Goal: Browse casually

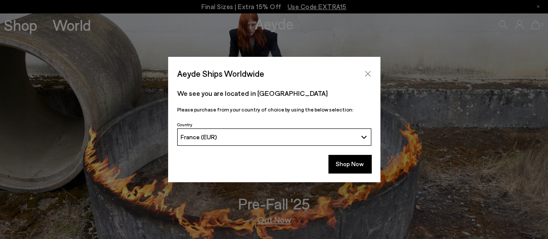
click at [367, 74] on icon "Close" at bounding box center [367, 73] width 7 height 7
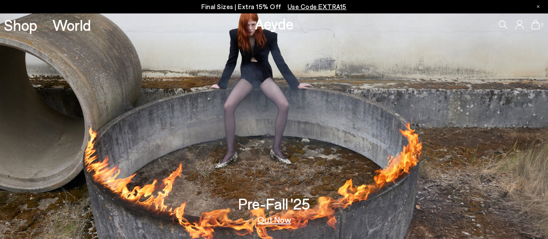
click at [268, 220] on link "Out Now" at bounding box center [274, 219] width 34 height 9
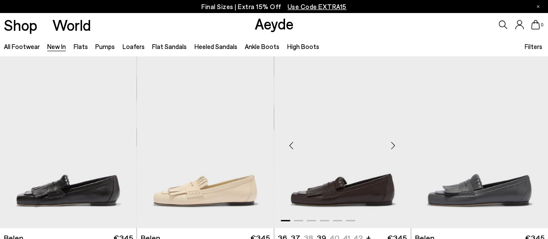
click at [398, 145] on div "Next slide" at bounding box center [393, 146] width 26 height 26
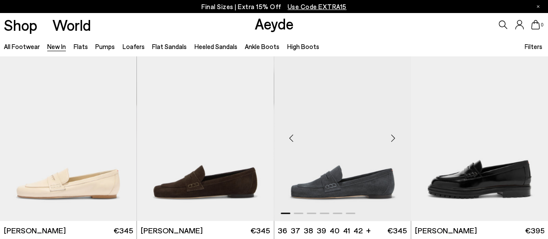
scroll to position [217, 0]
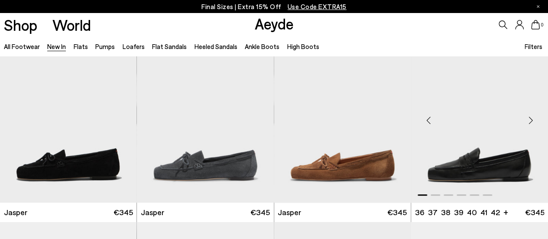
click at [531, 118] on div "Next slide" at bounding box center [531, 120] width 26 height 26
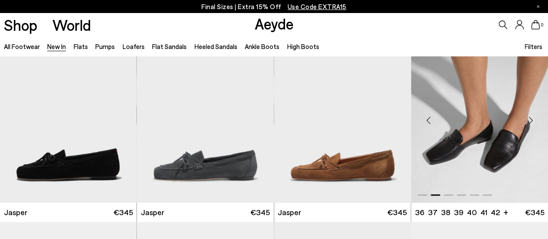
click at [531, 118] on div "Next slide" at bounding box center [531, 120] width 26 height 26
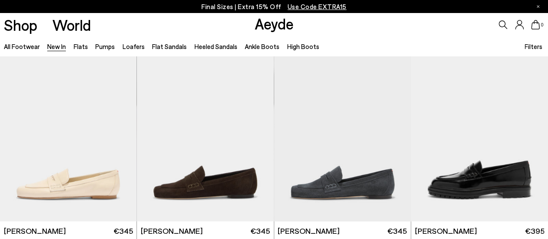
scroll to position [390, 0]
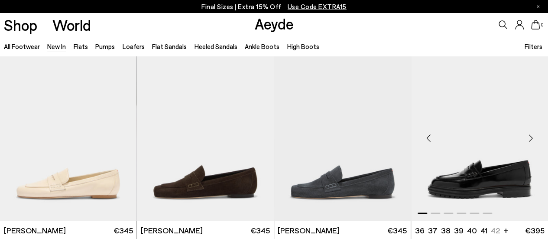
click at [528, 136] on div "Next slide" at bounding box center [531, 138] width 26 height 26
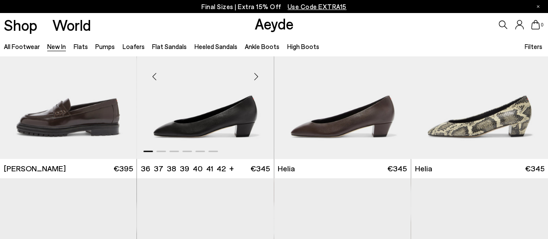
scroll to position [607, 0]
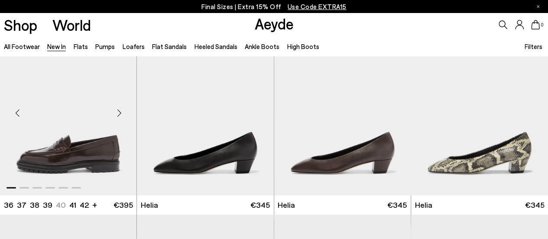
click at [121, 110] on div "Next slide" at bounding box center [119, 113] width 26 height 26
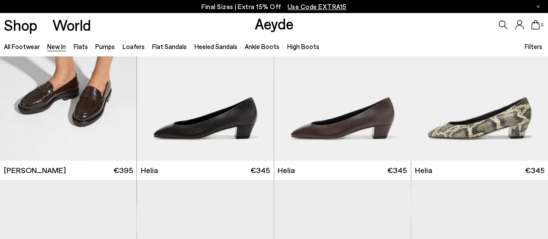
scroll to position [780, 0]
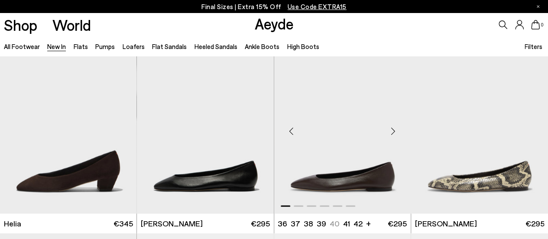
click at [394, 131] on div "Next slide" at bounding box center [393, 131] width 26 height 26
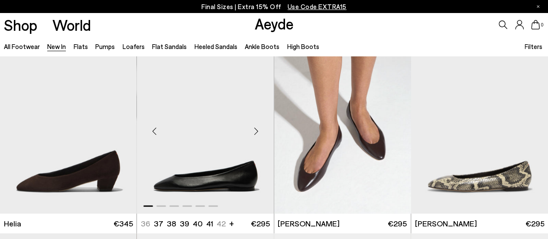
click at [256, 130] on div "Next slide" at bounding box center [256, 131] width 26 height 26
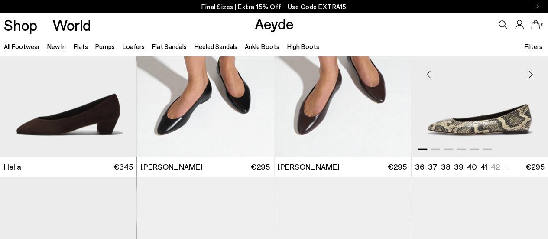
scroll to position [823, 0]
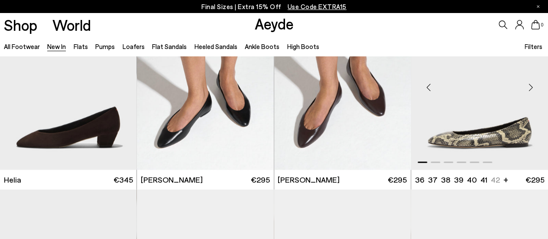
click at [534, 88] on div "Next slide" at bounding box center [531, 88] width 26 height 26
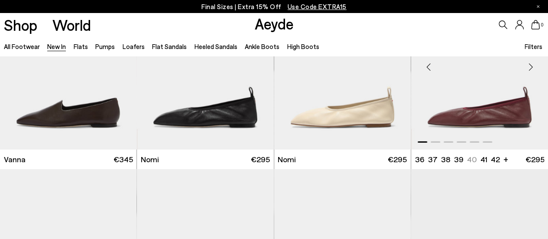
scroll to position [1213, 0]
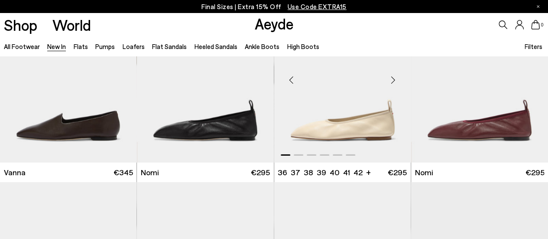
click at [392, 79] on div "Next slide" at bounding box center [393, 80] width 26 height 26
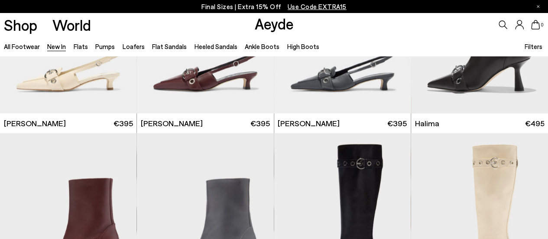
scroll to position [2513, 0]
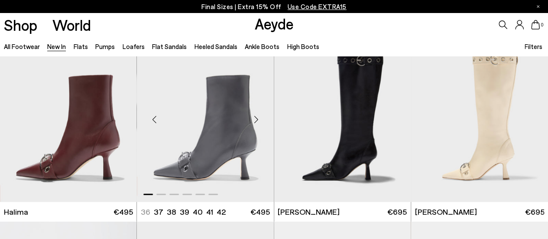
click at [259, 120] on div "Next slide" at bounding box center [256, 119] width 26 height 26
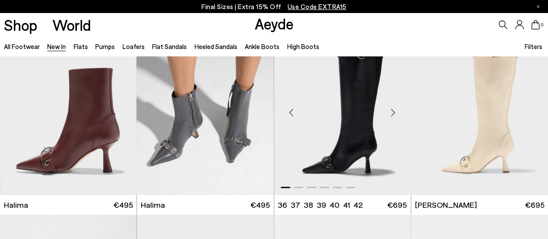
scroll to position [2686, 0]
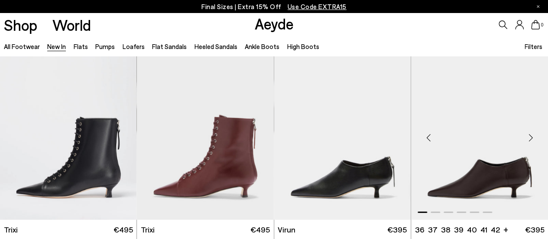
click at [529, 137] on div "Next slide" at bounding box center [531, 137] width 26 height 26
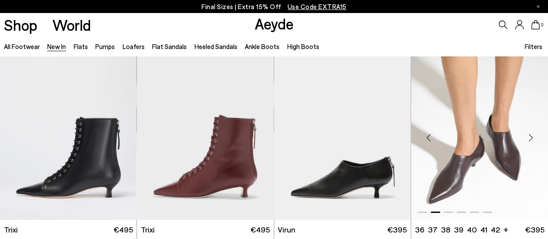
click at [529, 136] on div "Next slide" at bounding box center [531, 137] width 26 height 26
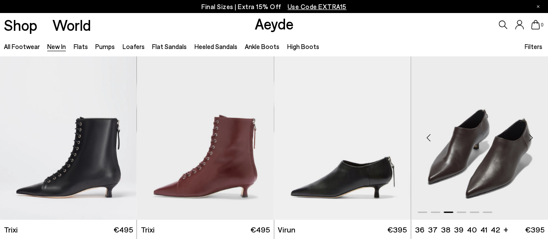
click at [529, 136] on div "Next slide" at bounding box center [531, 137] width 26 height 26
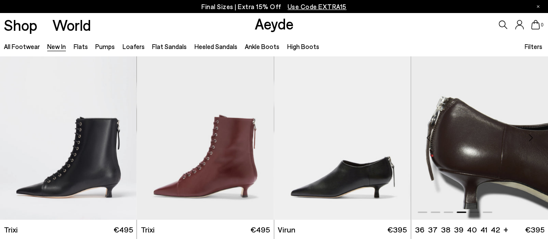
click at [529, 136] on div "Next slide" at bounding box center [531, 137] width 26 height 26
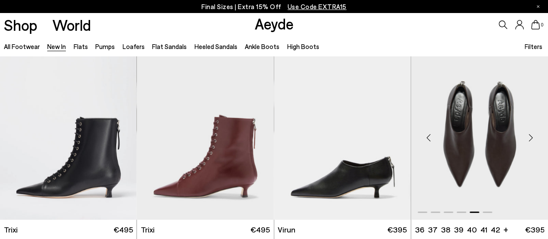
click at [529, 136] on div "Next slide" at bounding box center [531, 137] width 26 height 26
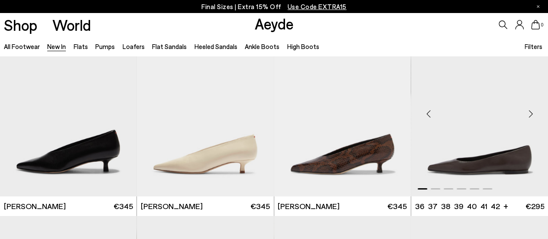
scroll to position [2903, 0]
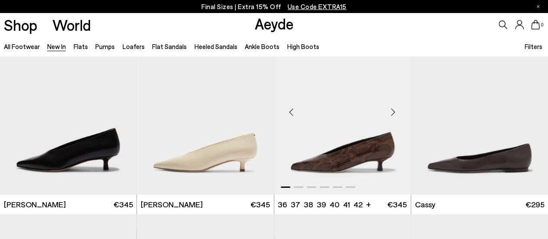
click at [393, 108] on div "Next slide" at bounding box center [393, 112] width 26 height 26
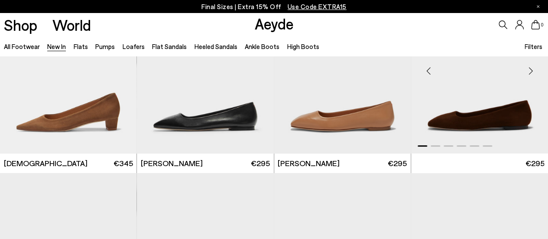
scroll to position [3293, 0]
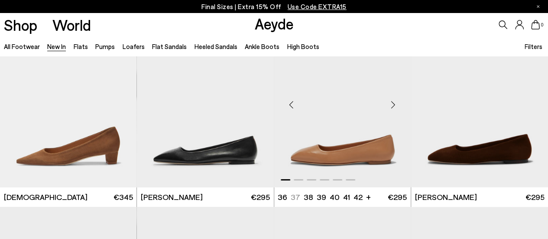
click at [393, 104] on div "Next slide" at bounding box center [393, 105] width 26 height 26
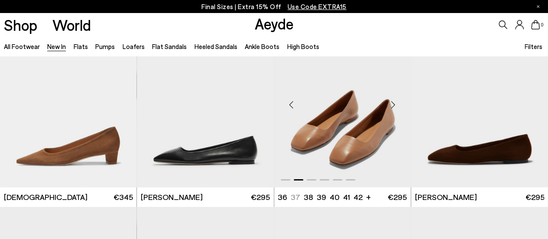
click at [393, 104] on div "Next slide" at bounding box center [393, 105] width 26 height 26
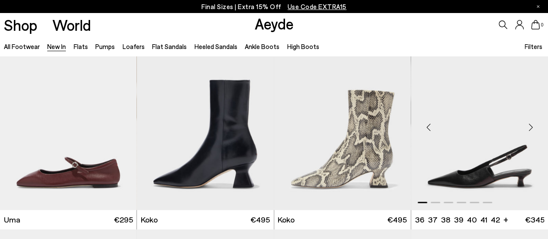
scroll to position [3639, 0]
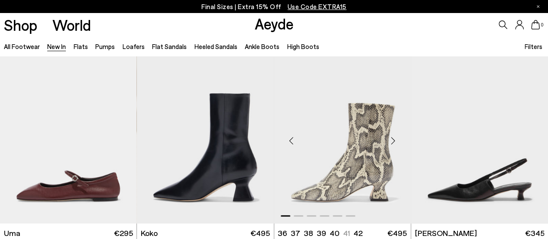
click at [395, 142] on div "Next slide" at bounding box center [393, 141] width 26 height 26
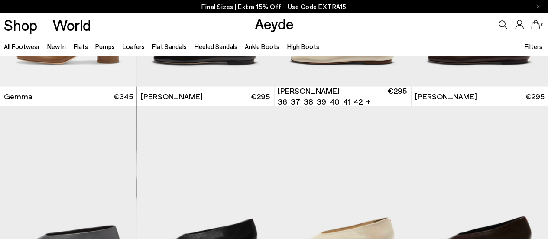
scroll to position [4029, 0]
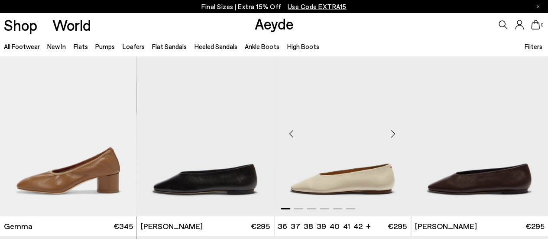
click at [394, 132] on div "Next slide" at bounding box center [393, 133] width 26 height 26
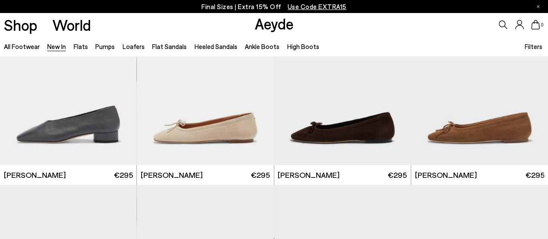
scroll to position [4636, 0]
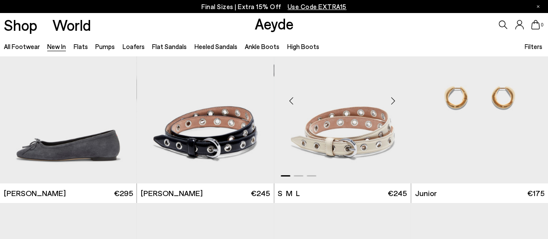
click at [393, 101] on div "Next slide" at bounding box center [393, 101] width 26 height 26
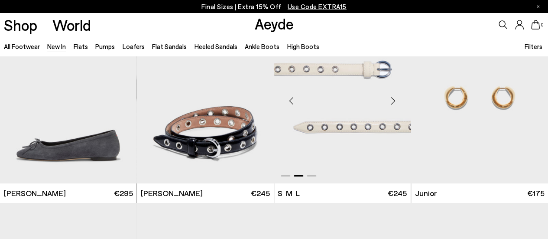
click at [393, 101] on div "Next slide" at bounding box center [393, 101] width 26 height 26
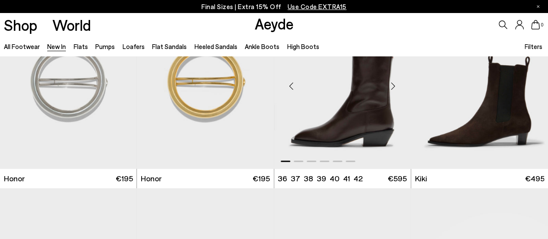
scroll to position [5372, 0]
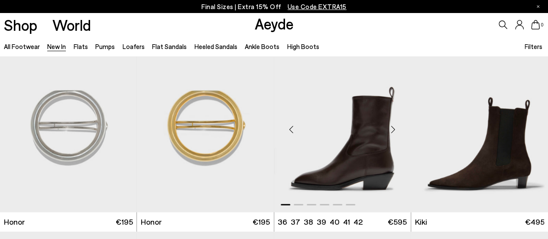
click at [395, 127] on div "Next slide" at bounding box center [393, 129] width 26 height 26
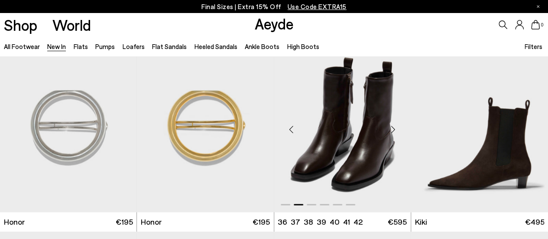
click at [395, 128] on div "Next slide" at bounding box center [393, 129] width 26 height 26
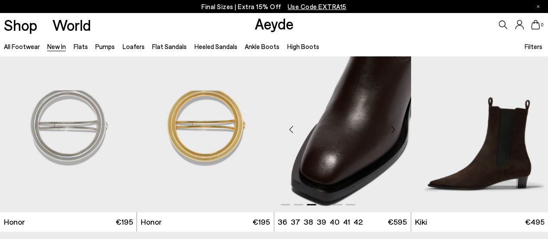
click at [393, 129] on div "Next slide" at bounding box center [393, 129] width 26 height 26
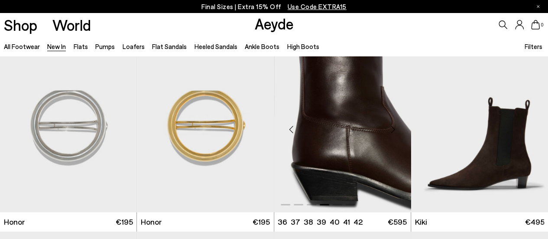
click at [394, 130] on div "Next slide" at bounding box center [393, 129] width 26 height 26
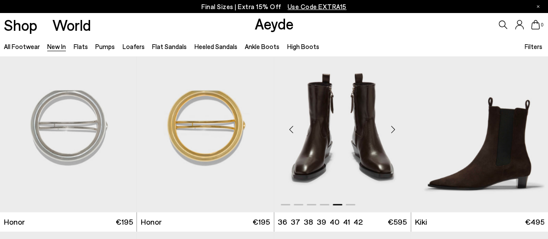
click at [394, 130] on div "Next slide" at bounding box center [393, 129] width 26 height 26
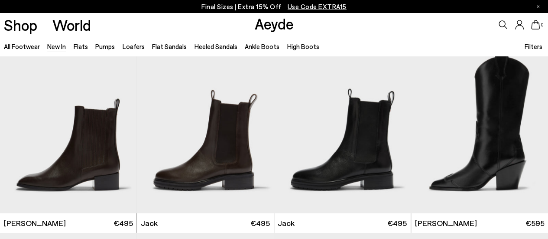
scroll to position [5762, 0]
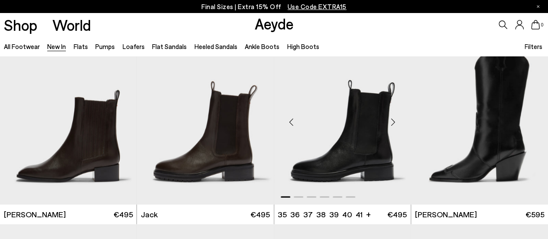
click at [394, 122] on div "Next slide" at bounding box center [393, 122] width 26 height 26
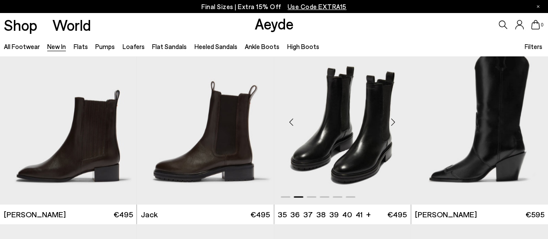
click at [394, 122] on div "Next slide" at bounding box center [393, 122] width 26 height 26
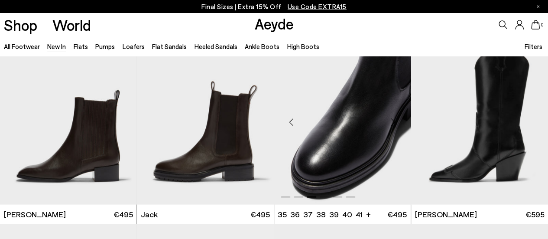
click at [394, 122] on div "Next slide" at bounding box center [393, 122] width 26 height 26
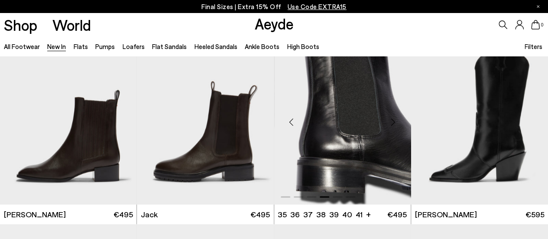
click at [394, 122] on div "Next slide" at bounding box center [393, 122] width 26 height 26
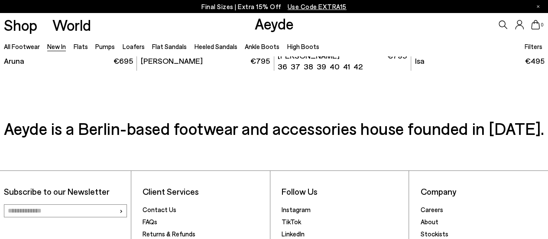
scroll to position [6499, 0]
